Goal: Task Accomplishment & Management: Manage account settings

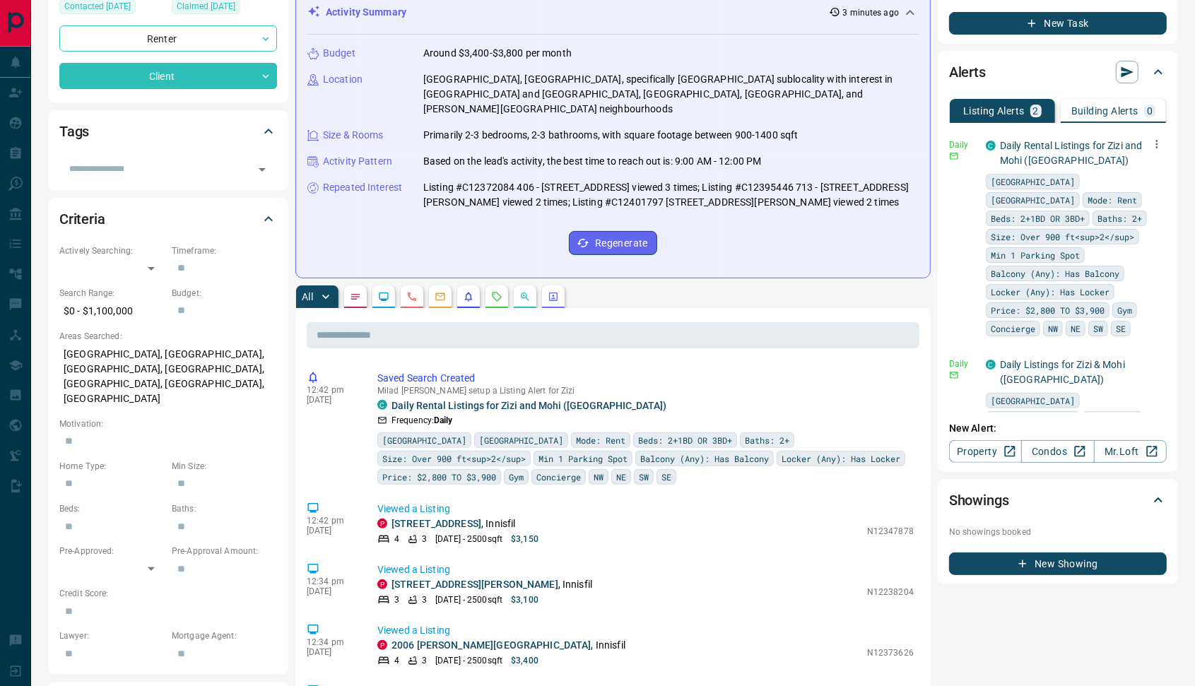
click at [1156, 140] on icon "button" at bounding box center [1157, 144] width 2 height 8
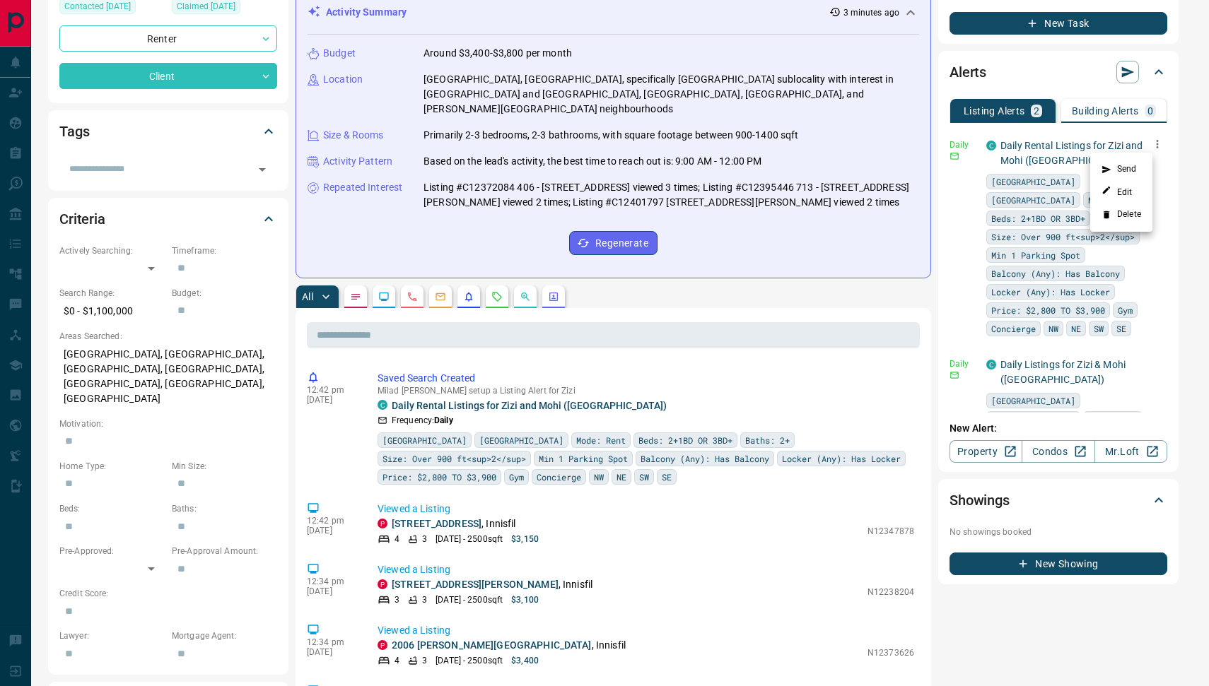
click at [1110, 218] on li "Delete" at bounding box center [1121, 215] width 62 height 23
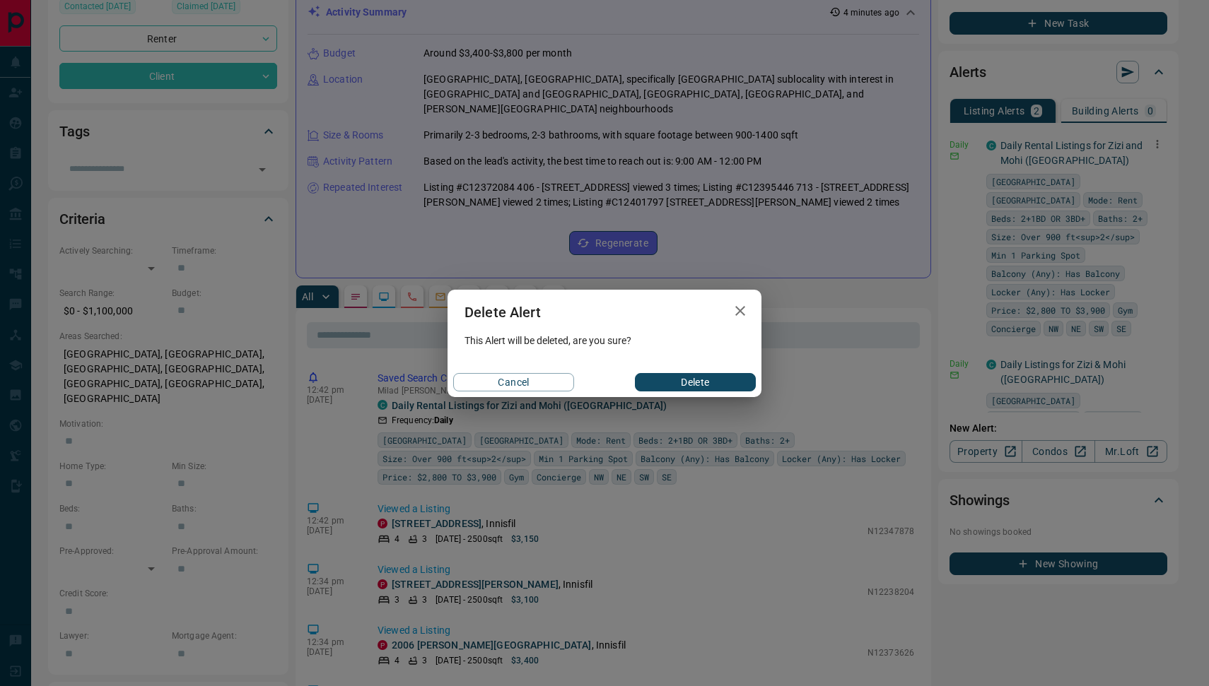
click at [688, 379] on button "Delete" at bounding box center [695, 382] width 121 height 18
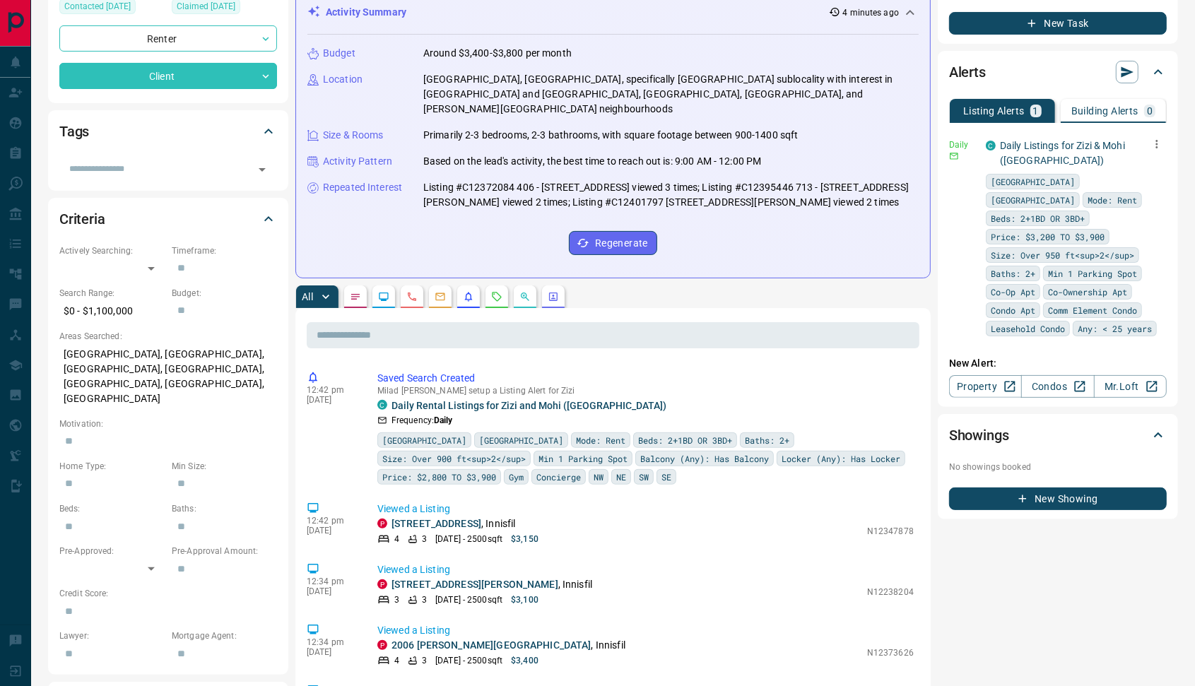
click at [1154, 142] on icon "button" at bounding box center [1157, 144] width 13 height 13
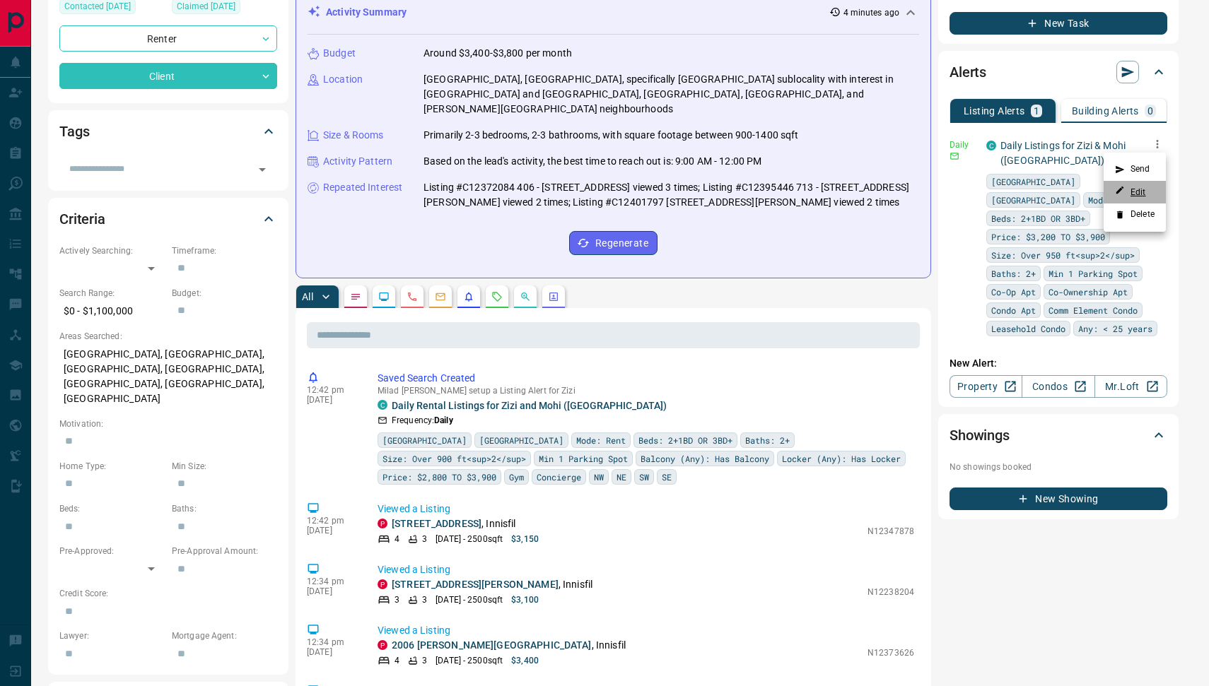
click at [1122, 192] on icon at bounding box center [1120, 190] width 10 height 10
click at [716, 285] on div at bounding box center [604, 343] width 1209 height 686
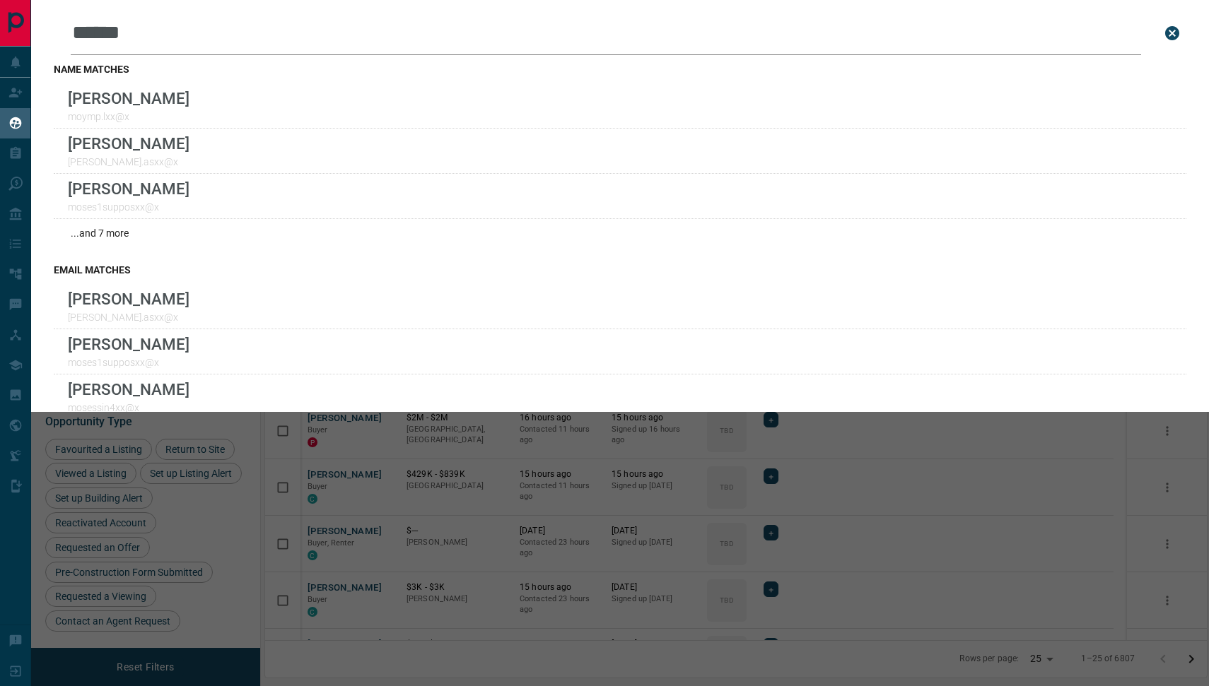
scroll to position [548, 929]
